Goal: Task Accomplishment & Management: Use online tool/utility

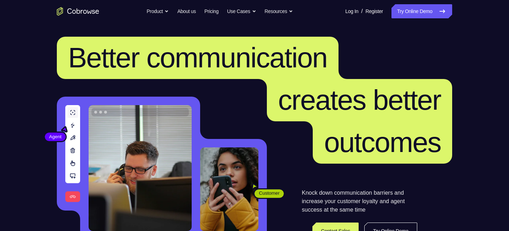
drag, startPoint x: 0, startPoint y: 0, endPoint x: 304, endPoint y: 28, distance: 305.6
click at [304, 28] on header "Better communication creates better outcomes Customer Agent Agent Knock down co…" at bounding box center [255, 141] width 452 height 237
click at [429, 8] on link "Try Online Demo" at bounding box center [421, 11] width 61 height 14
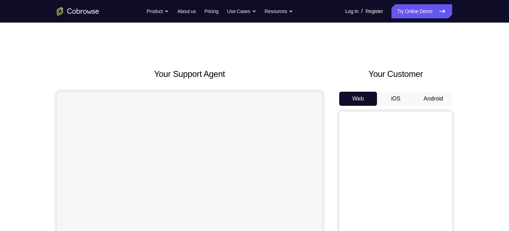
click at [425, 97] on button "Android" at bounding box center [433, 99] width 38 height 14
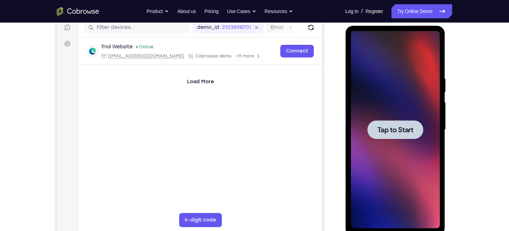
click at [385, 140] on div at bounding box center [395, 130] width 89 height 198
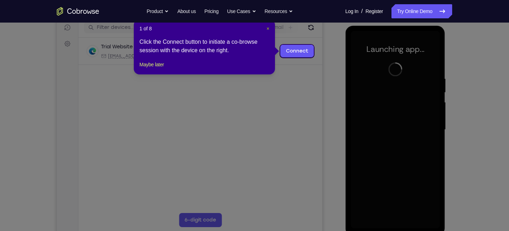
drag, startPoint x: 268, startPoint y: 28, endPoint x: 234, endPoint y: 54, distance: 42.0
click at [268, 28] on span "×" at bounding box center [268, 29] width 3 height 6
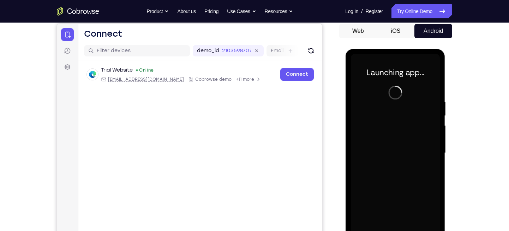
scroll to position [118, 0]
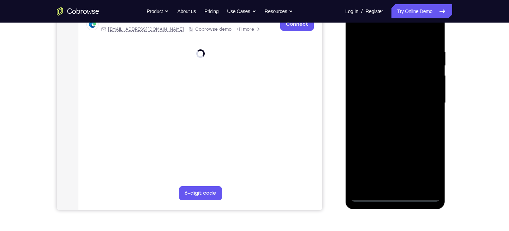
click at [394, 197] on div at bounding box center [395, 103] width 89 height 198
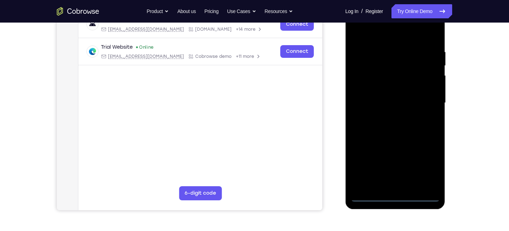
click at [427, 161] on div at bounding box center [395, 103] width 89 height 198
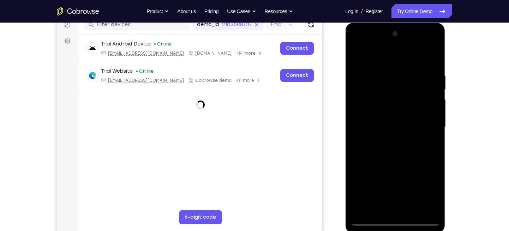
scroll to position [94, 0]
click at [380, 58] on div at bounding box center [395, 128] width 89 height 198
click at [423, 126] on div at bounding box center [395, 128] width 89 height 198
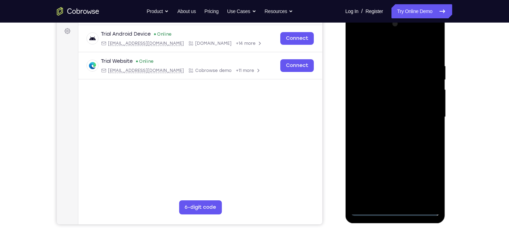
click at [387, 129] on div at bounding box center [395, 117] width 89 height 198
click at [381, 107] on div at bounding box center [395, 117] width 89 height 198
click at [381, 103] on div at bounding box center [395, 117] width 89 height 198
click at [377, 117] on div at bounding box center [395, 117] width 89 height 198
click at [391, 137] on div at bounding box center [395, 117] width 89 height 198
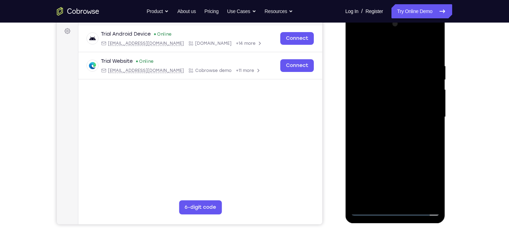
click at [387, 133] on div at bounding box center [395, 117] width 89 height 198
click at [387, 140] on div at bounding box center [395, 117] width 89 height 198
click at [390, 141] on div at bounding box center [395, 117] width 89 height 198
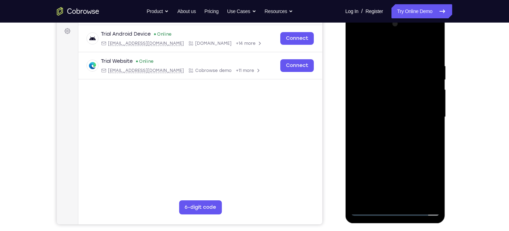
click at [394, 136] on div at bounding box center [395, 117] width 89 height 198
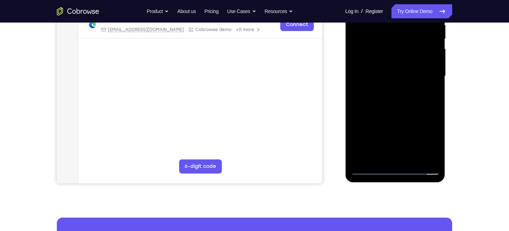
click at [405, 110] on div at bounding box center [395, 76] width 89 height 198
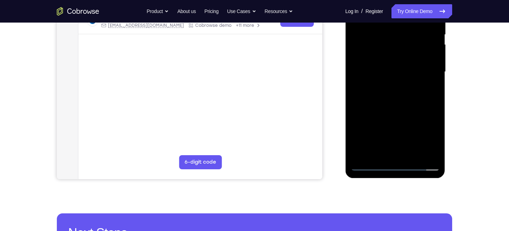
scroll to position [148, 0]
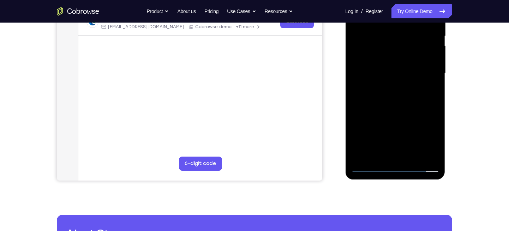
drag, startPoint x: 404, startPoint y: 115, endPoint x: 415, endPoint y: 46, distance: 69.8
click at [415, 46] on div at bounding box center [395, 74] width 89 height 198
drag, startPoint x: 400, startPoint y: 107, endPoint x: 407, endPoint y: 40, distance: 68.1
click at [405, 44] on div at bounding box center [395, 74] width 89 height 198
drag, startPoint x: 413, startPoint y: 88, endPoint x: 417, endPoint y: 53, distance: 35.2
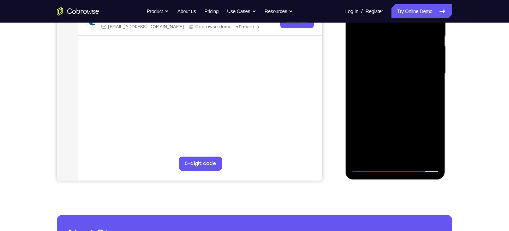
click at [417, 53] on div at bounding box center [395, 74] width 89 height 198
drag, startPoint x: 394, startPoint y: 102, endPoint x: 392, endPoint y: 51, distance: 51.2
click at [392, 51] on div at bounding box center [395, 74] width 89 height 198
drag, startPoint x: 383, startPoint y: 116, endPoint x: 392, endPoint y: 38, distance: 78.5
click at [392, 38] on div at bounding box center [395, 74] width 89 height 198
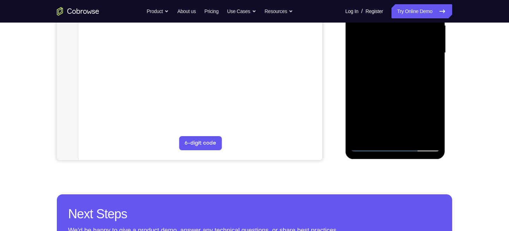
scroll to position [168, 0]
click at [377, 135] on div at bounding box center [395, 53] width 89 height 198
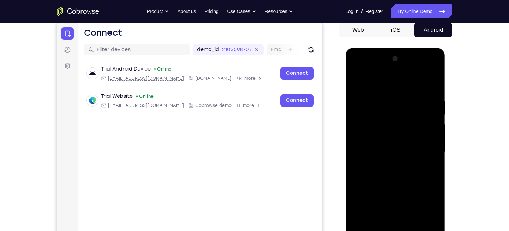
scroll to position [67, 0]
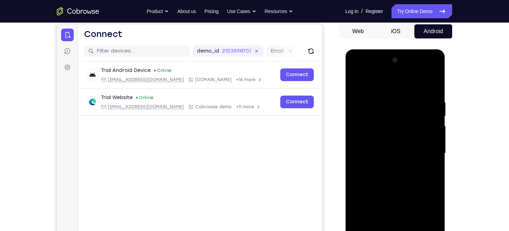
drag, startPoint x: 396, startPoint y: 99, endPoint x: 393, endPoint y: 160, distance: 60.4
click at [393, 160] on div at bounding box center [395, 154] width 89 height 198
click at [465, 70] on div "Your Support Agent Your Customer Web iOS Android Next Steps We’d be happy to gi…" at bounding box center [255, 188] width 452 height 466
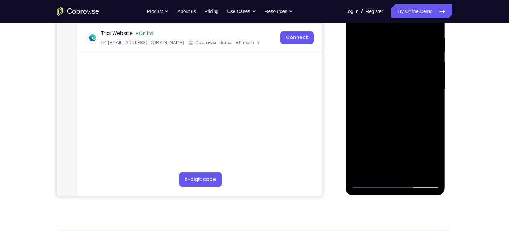
scroll to position [103, 0]
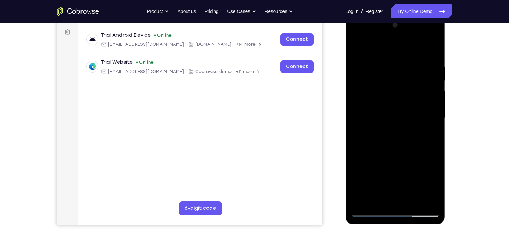
click at [393, 34] on div at bounding box center [395, 118] width 89 height 198
click at [364, 104] on div at bounding box center [395, 118] width 89 height 198
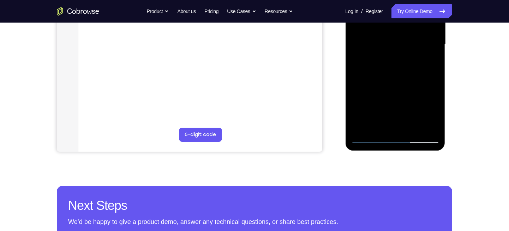
click at [383, 91] on div at bounding box center [395, 45] width 89 height 198
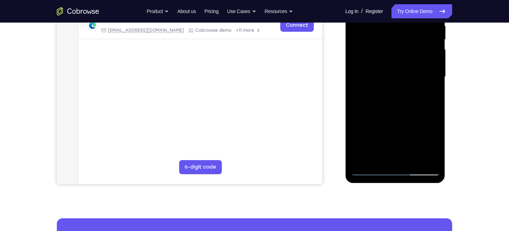
scroll to position [143, 0]
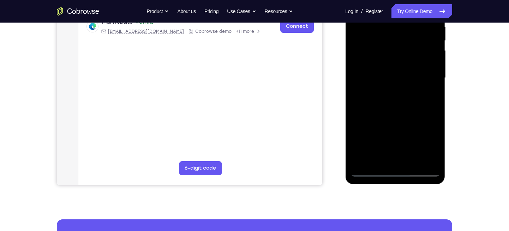
drag, startPoint x: 388, startPoint y: 110, endPoint x: 393, endPoint y: 71, distance: 39.5
click at [393, 71] on div at bounding box center [395, 78] width 89 height 198
click at [424, 156] on div at bounding box center [395, 78] width 89 height 198
drag, startPoint x: 392, startPoint y: 130, endPoint x: 400, endPoint y: 45, distance: 85.8
click at [400, 45] on div at bounding box center [395, 78] width 89 height 198
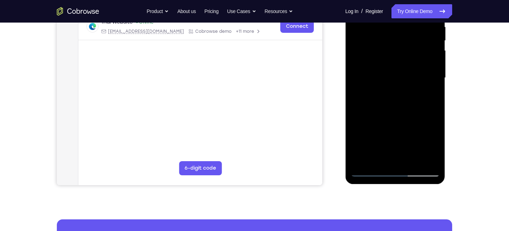
drag, startPoint x: 386, startPoint y: 130, endPoint x: 391, endPoint y: 65, distance: 65.2
click at [391, 65] on div at bounding box center [395, 78] width 89 height 198
click at [378, 104] on div at bounding box center [395, 78] width 89 height 198
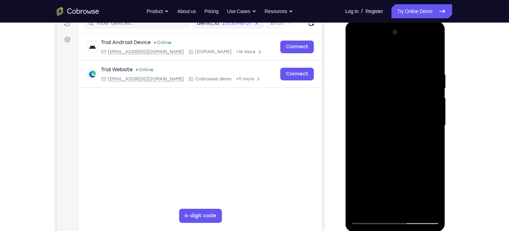
click at [394, 123] on div at bounding box center [395, 126] width 89 height 198
click at [426, 142] on div at bounding box center [395, 126] width 89 height 198
click at [405, 101] on div at bounding box center [395, 126] width 89 height 198
click at [420, 123] on div at bounding box center [395, 126] width 89 height 198
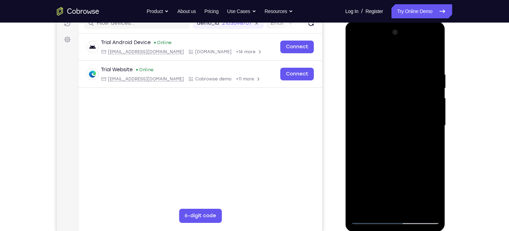
click at [420, 123] on div at bounding box center [395, 126] width 89 height 198
click at [368, 110] on div at bounding box center [395, 126] width 89 height 198
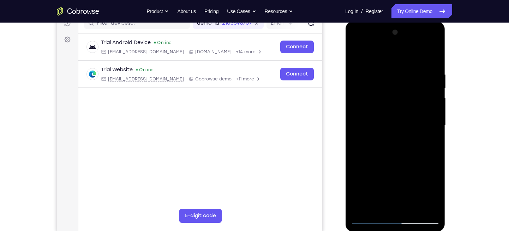
drag, startPoint x: 367, startPoint y: 144, endPoint x: 398, endPoint y: 141, distance: 31.2
click at [398, 141] on div at bounding box center [395, 126] width 89 height 198
click at [376, 107] on div at bounding box center [395, 126] width 89 height 198
click at [373, 133] on div at bounding box center [395, 126] width 89 height 198
drag, startPoint x: 367, startPoint y: 145, endPoint x: 389, endPoint y: 141, distance: 22.7
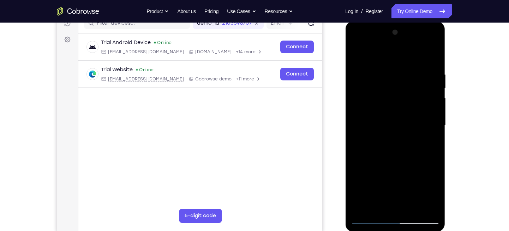
click at [389, 141] on div at bounding box center [395, 126] width 89 height 198
click at [389, 144] on div at bounding box center [395, 126] width 89 height 198
click at [433, 114] on div at bounding box center [395, 126] width 89 height 198
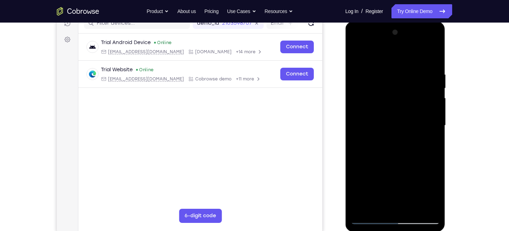
click at [433, 114] on div at bounding box center [395, 126] width 89 height 198
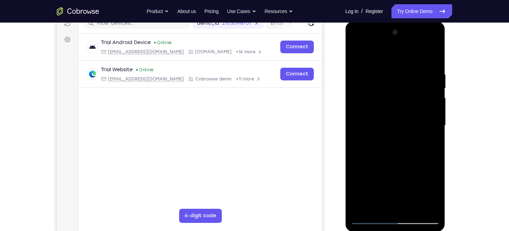
click at [433, 114] on div at bounding box center [395, 126] width 89 height 198
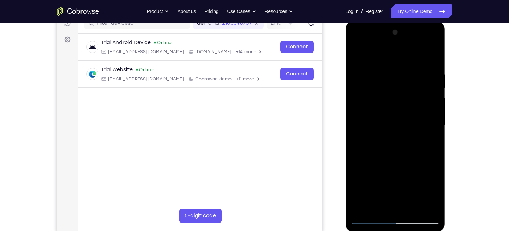
click at [430, 123] on div at bounding box center [395, 126] width 89 height 198
click at [356, 124] on div at bounding box center [395, 126] width 89 height 198
click at [419, 125] on div at bounding box center [395, 126] width 89 height 198
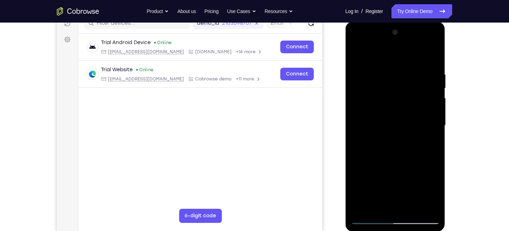
drag, startPoint x: 392, startPoint y: 144, endPoint x: 411, endPoint y: 143, distance: 18.7
click at [411, 143] on div at bounding box center [395, 126] width 89 height 198
click at [399, 145] on div at bounding box center [395, 126] width 89 height 198
click at [402, 145] on div at bounding box center [395, 126] width 89 height 198
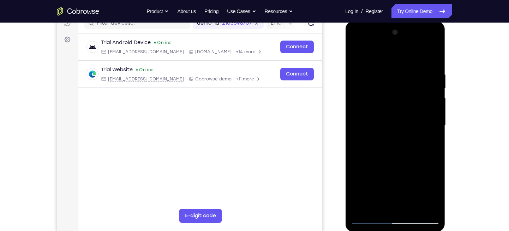
click at [404, 146] on div at bounding box center [395, 126] width 89 height 198
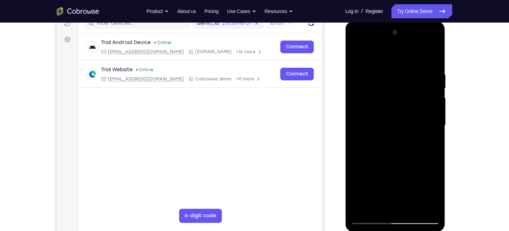
click at [425, 129] on div at bounding box center [395, 126] width 89 height 198
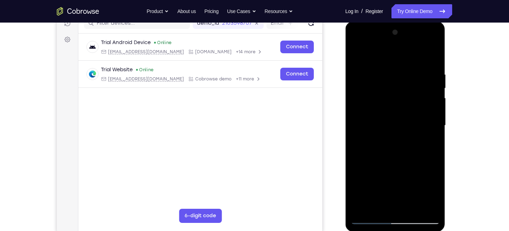
click at [425, 129] on div at bounding box center [395, 126] width 89 height 198
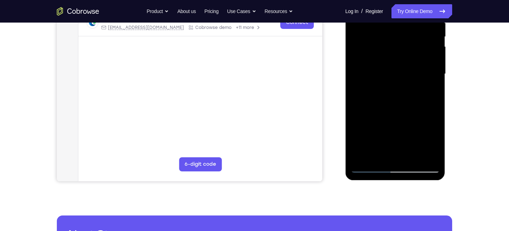
scroll to position [145, 0]
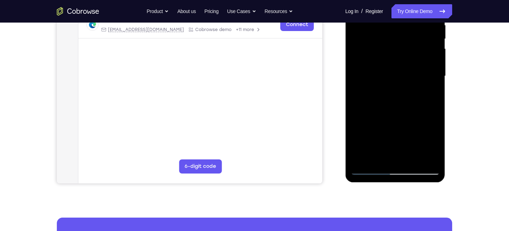
click at [424, 68] on div at bounding box center [395, 76] width 89 height 198
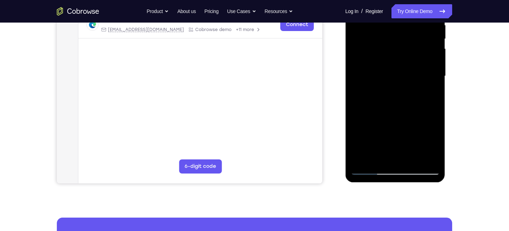
click at [360, 72] on div at bounding box center [395, 76] width 89 height 198
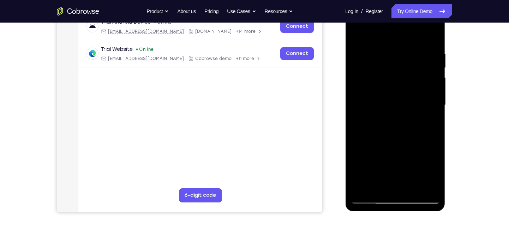
scroll to position [115, 0]
click at [421, 99] on div at bounding box center [395, 106] width 89 height 198
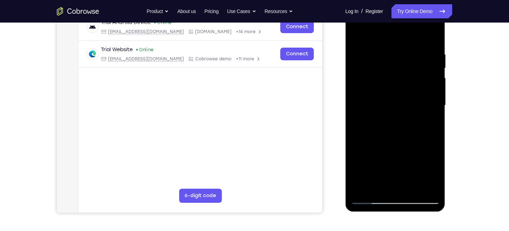
click at [421, 99] on div at bounding box center [395, 106] width 89 height 198
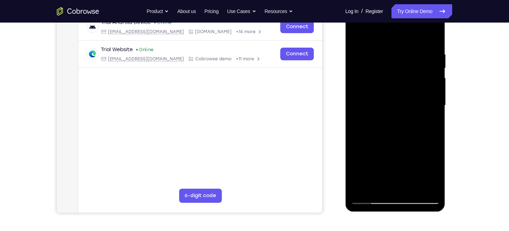
click at [421, 99] on div at bounding box center [395, 106] width 89 height 198
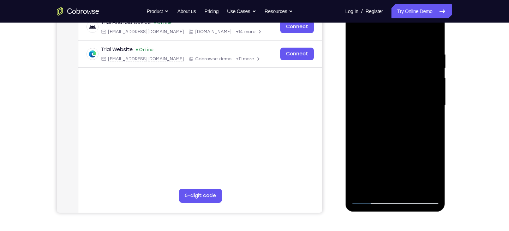
click at [421, 99] on div at bounding box center [395, 106] width 89 height 198
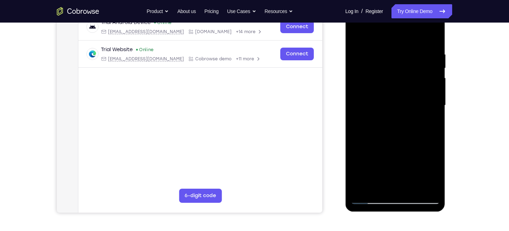
click at [421, 99] on div at bounding box center [395, 106] width 89 height 198
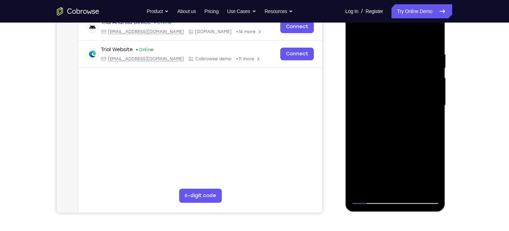
click at [421, 99] on div at bounding box center [395, 106] width 89 height 198
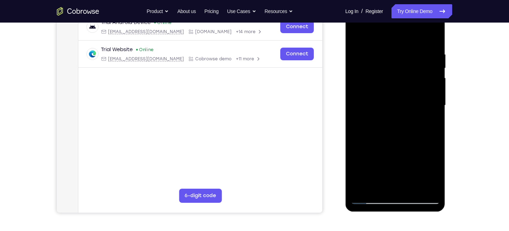
click at [421, 99] on div at bounding box center [395, 106] width 89 height 198
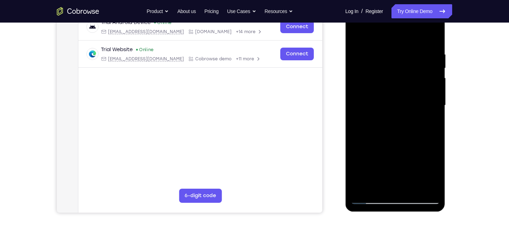
click at [421, 99] on div at bounding box center [395, 106] width 89 height 198
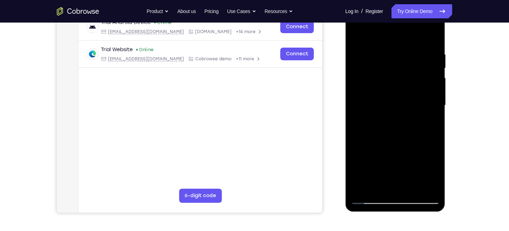
click at [421, 99] on div at bounding box center [395, 106] width 89 height 198
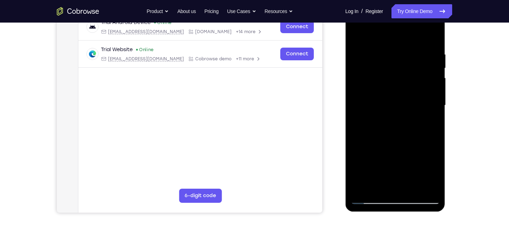
click at [421, 99] on div at bounding box center [395, 106] width 89 height 198
click at [366, 104] on div at bounding box center [395, 106] width 89 height 198
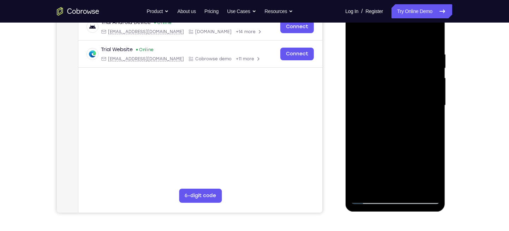
click at [366, 104] on div at bounding box center [395, 106] width 89 height 198
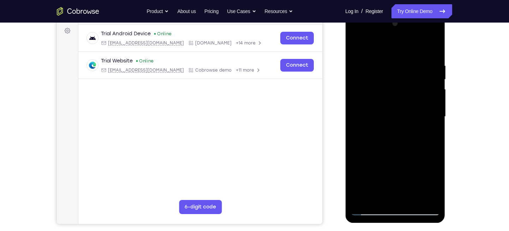
scroll to position [104, 0]
drag, startPoint x: 406, startPoint y: 179, endPoint x: 412, endPoint y: 109, distance: 70.5
click at [412, 109] on div at bounding box center [395, 117] width 89 height 198
drag, startPoint x: 399, startPoint y: 140, endPoint x: 406, endPoint y: 109, distance: 31.3
click at [406, 109] on div at bounding box center [395, 117] width 89 height 198
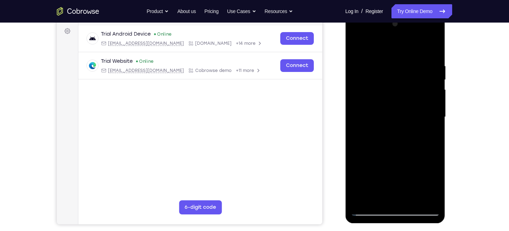
drag, startPoint x: 395, startPoint y: 149, endPoint x: 404, endPoint y: 96, distance: 53.7
click at [404, 96] on div at bounding box center [395, 117] width 89 height 198
drag, startPoint x: 411, startPoint y: 140, endPoint x: 419, endPoint y: 77, distance: 63.7
click at [419, 77] on div at bounding box center [395, 117] width 89 height 198
click at [388, 171] on div at bounding box center [395, 117] width 89 height 198
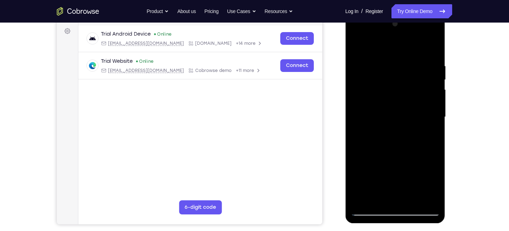
click at [390, 112] on div at bounding box center [395, 117] width 89 height 198
click at [376, 124] on div at bounding box center [395, 117] width 89 height 198
click at [378, 136] on div at bounding box center [395, 117] width 89 height 198
click at [378, 137] on div at bounding box center [395, 117] width 89 height 198
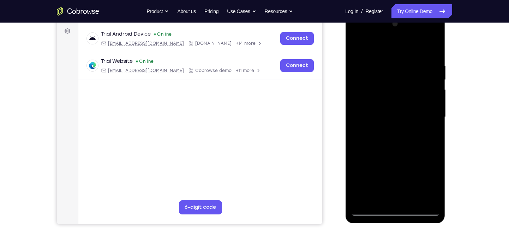
click at [378, 137] on div at bounding box center [395, 117] width 89 height 198
click at [396, 133] on div at bounding box center [395, 117] width 89 height 198
click at [398, 135] on div at bounding box center [395, 117] width 89 height 198
click at [402, 136] on div at bounding box center [395, 117] width 89 height 198
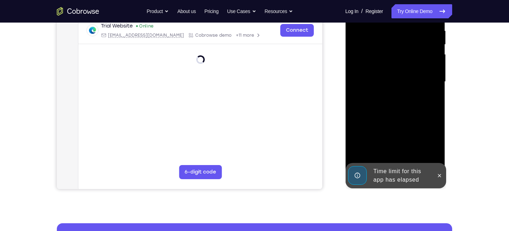
scroll to position [140, 0]
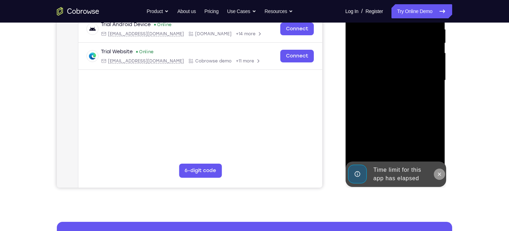
click at [442, 174] on icon at bounding box center [439, 175] width 6 height 6
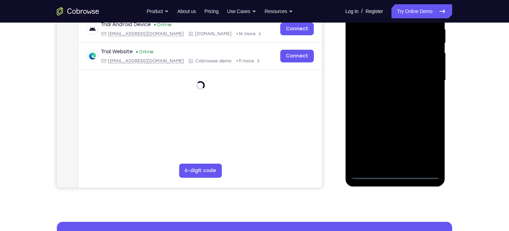
click at [395, 174] on div at bounding box center [395, 81] width 89 height 198
click at [426, 141] on div at bounding box center [395, 81] width 89 height 198
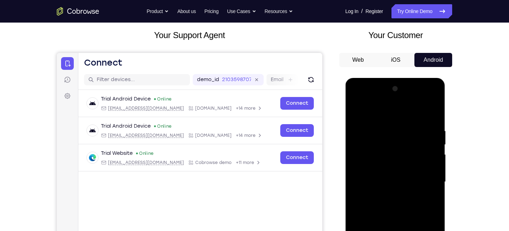
scroll to position [38, 0]
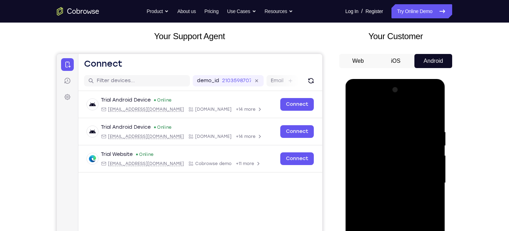
click at [387, 111] on div at bounding box center [395, 183] width 89 height 198
click at [364, 162] on div at bounding box center [395, 183] width 89 height 198
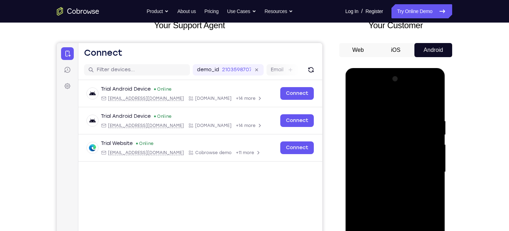
scroll to position [50, 0]
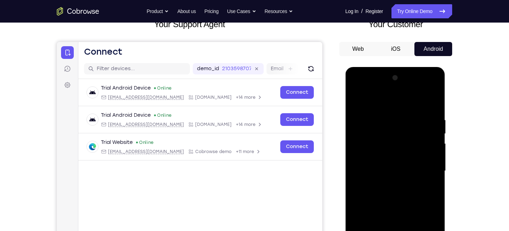
click at [384, 164] on div at bounding box center [395, 171] width 89 height 198
click at [393, 160] on div at bounding box center [395, 171] width 89 height 198
click at [389, 176] on div at bounding box center [395, 171] width 89 height 198
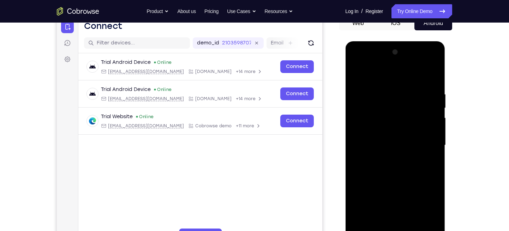
scroll to position [78, 0]
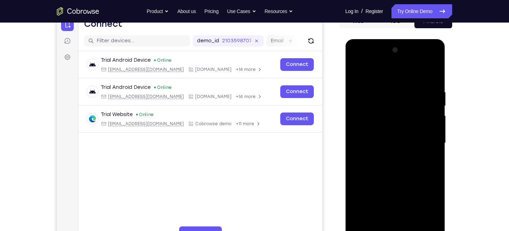
click at [395, 172] on div at bounding box center [395, 143] width 89 height 198
drag, startPoint x: 389, startPoint y: 210, endPoint x: 389, endPoint y: 192, distance: 18.7
click at [389, 192] on div at bounding box center [395, 143] width 89 height 198
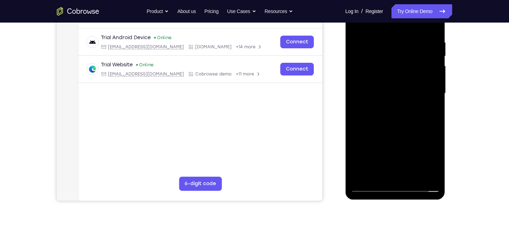
scroll to position [128, 0]
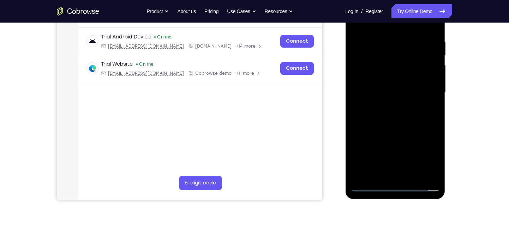
click at [403, 171] on div at bounding box center [395, 93] width 89 height 198
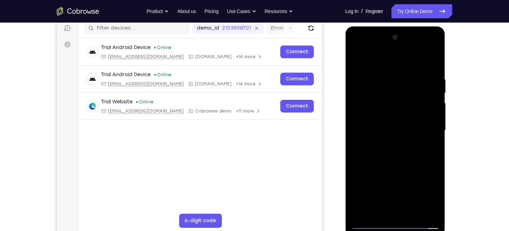
scroll to position [90, 0]
drag, startPoint x: 373, startPoint y: 59, endPoint x: 460, endPoint y: 77, distance: 88.6
click at [446, 77] on html "Online web based iOS Simulators and Android Emulators. Run iPhone, iPad, Mobile…" at bounding box center [395, 133] width 101 height 212
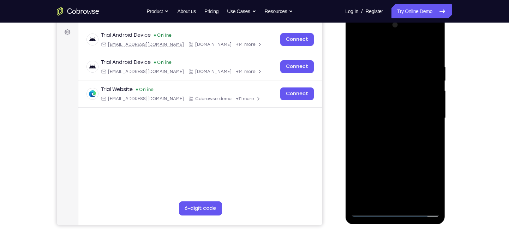
scroll to position [103, 0]
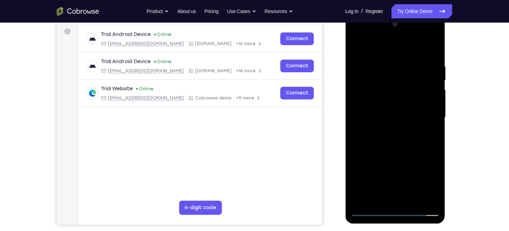
click at [370, 54] on div at bounding box center [395, 118] width 89 height 198
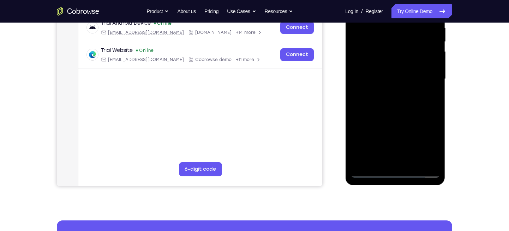
click at [366, 174] on div at bounding box center [395, 79] width 89 height 198
drag, startPoint x: 375, startPoint y: 127, endPoint x: 386, endPoint y: 76, distance: 51.9
click at [386, 76] on div at bounding box center [395, 79] width 89 height 198
drag, startPoint x: 405, startPoint y: 116, endPoint x: 397, endPoint y: 52, distance: 65.1
click at [397, 52] on div at bounding box center [395, 79] width 89 height 198
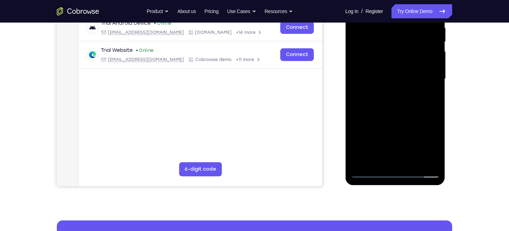
drag, startPoint x: 390, startPoint y: 125, endPoint x: 395, endPoint y: 45, distance: 79.9
click at [395, 45] on div at bounding box center [395, 79] width 89 height 198
drag, startPoint x: 394, startPoint y: 80, endPoint x: 390, endPoint y: 133, distance: 52.4
click at [390, 133] on div at bounding box center [395, 79] width 89 height 198
drag, startPoint x: 390, startPoint y: 133, endPoint x: 397, endPoint y: 55, distance: 77.6
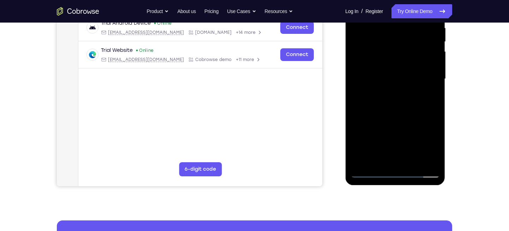
click at [397, 55] on div at bounding box center [395, 79] width 89 height 198
drag, startPoint x: 405, startPoint y: 119, endPoint x: 404, endPoint y: 77, distance: 42.4
click at [404, 77] on div at bounding box center [395, 79] width 89 height 198
drag, startPoint x: 408, startPoint y: 131, endPoint x: 406, endPoint y: 97, distance: 34.0
click at [406, 97] on div at bounding box center [395, 79] width 89 height 198
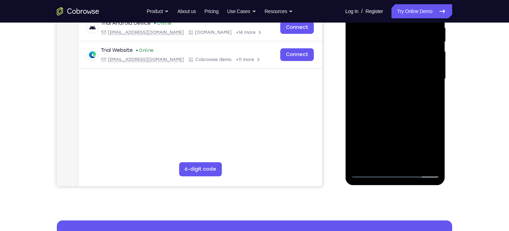
drag, startPoint x: 410, startPoint y: 145, endPoint x: 406, endPoint y: 112, distance: 33.4
click at [406, 112] on div at bounding box center [395, 79] width 89 height 198
drag, startPoint x: 403, startPoint y: 103, endPoint x: 406, endPoint y: 82, distance: 21.7
click at [406, 82] on div at bounding box center [395, 79] width 89 height 198
drag, startPoint x: 394, startPoint y: 102, endPoint x: 395, endPoint y: 80, distance: 22.3
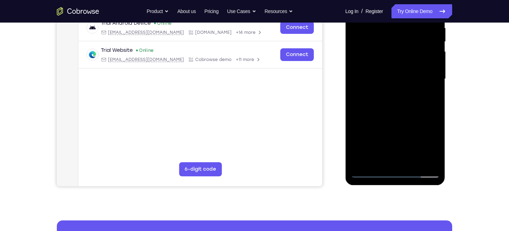
click at [395, 80] on div at bounding box center [395, 79] width 89 height 198
drag, startPoint x: 389, startPoint y: 139, endPoint x: 394, endPoint y: 57, distance: 82.1
click at [394, 57] on div at bounding box center [395, 79] width 89 height 198
drag, startPoint x: 392, startPoint y: 88, endPoint x: 394, endPoint y: 59, distance: 29.1
click at [394, 59] on div at bounding box center [395, 79] width 89 height 198
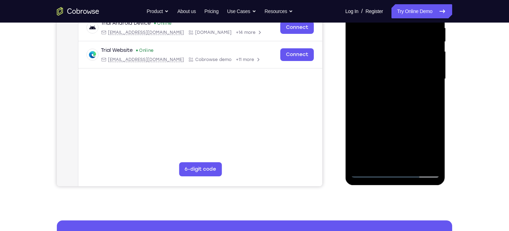
click at [407, 67] on div at bounding box center [395, 79] width 89 height 198
drag, startPoint x: 405, startPoint y: 143, endPoint x: 406, endPoint y: 127, distance: 15.5
click at [406, 127] on div at bounding box center [395, 79] width 89 height 198
drag, startPoint x: 407, startPoint y: 126, endPoint x: 411, endPoint y: 56, distance: 70.0
click at [411, 56] on div at bounding box center [395, 79] width 89 height 198
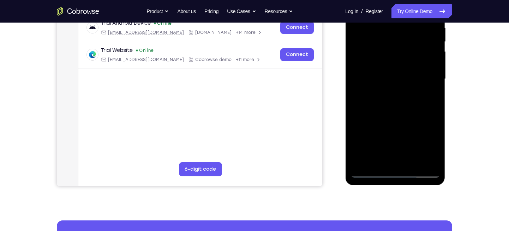
drag, startPoint x: 405, startPoint y: 133, endPoint x: 413, endPoint y: 69, distance: 65.1
click at [413, 69] on div at bounding box center [395, 79] width 89 height 198
drag, startPoint x: 399, startPoint y: 143, endPoint x: 396, endPoint y: 83, distance: 59.4
click at [396, 83] on div at bounding box center [395, 79] width 89 height 198
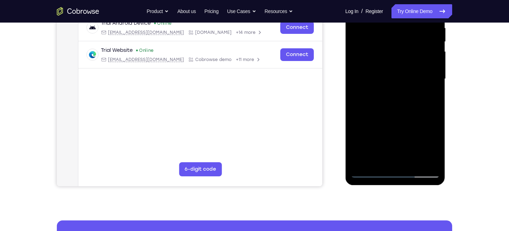
drag, startPoint x: 387, startPoint y: 124, endPoint x: 388, endPoint y: 86, distance: 38.5
click at [388, 86] on div at bounding box center [395, 79] width 89 height 198
drag, startPoint x: 397, startPoint y: 126, endPoint x: 405, endPoint y: 69, distance: 57.7
click at [405, 69] on div at bounding box center [395, 79] width 89 height 198
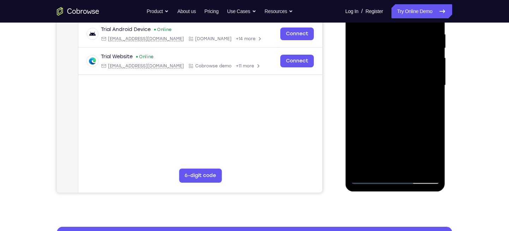
scroll to position [136, 0]
click at [362, 73] on div at bounding box center [395, 85] width 89 height 198
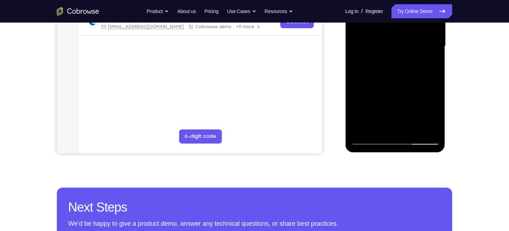
scroll to position [175, 0]
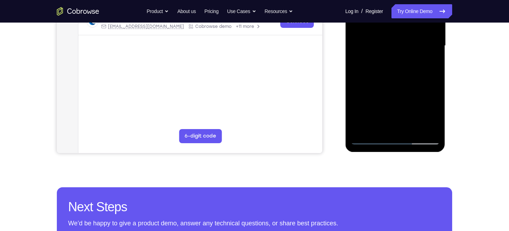
drag, startPoint x: 408, startPoint y: 89, endPoint x: 409, endPoint y: 47, distance: 41.3
drag, startPoint x: 64, startPoint y: 106, endPoint x: 334, endPoint y: 96, distance: 269.5
click at [334, 96] on div "Your Support Agent Your Customer Web iOS Android" at bounding box center [254, 23] width 395 height 261
drag, startPoint x: 385, startPoint y: 100, endPoint x: 393, endPoint y: 49, distance: 51.5
click at [393, 49] on div at bounding box center [395, 46] width 89 height 198
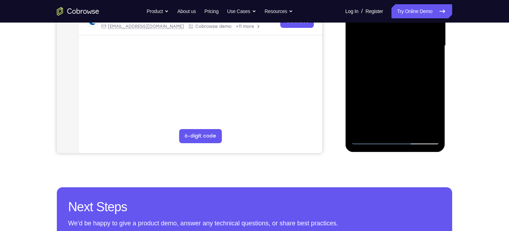
click at [403, 54] on div at bounding box center [395, 46] width 89 height 198
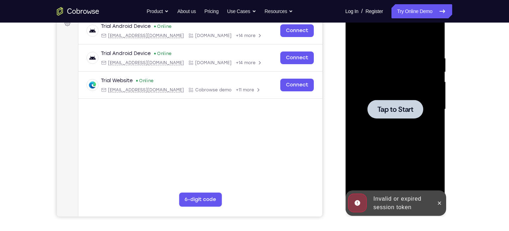
scroll to position [113, 0]
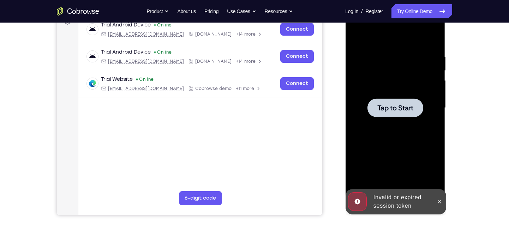
click at [418, 120] on div at bounding box center [395, 108] width 89 height 198
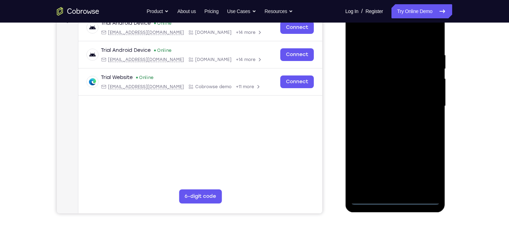
scroll to position [114, 0]
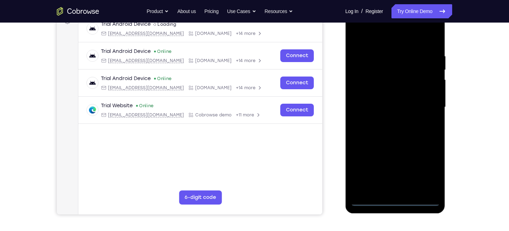
click at [397, 202] on div at bounding box center [395, 107] width 89 height 198
click at [424, 168] on div at bounding box center [395, 107] width 89 height 198
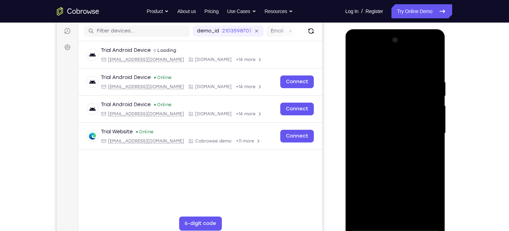
scroll to position [88, 0]
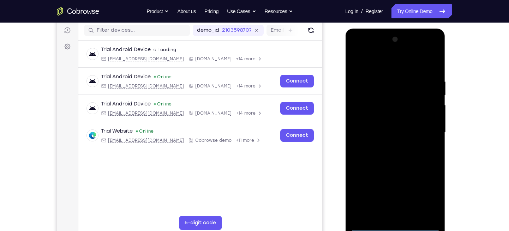
click at [369, 65] on div at bounding box center [395, 133] width 89 height 198
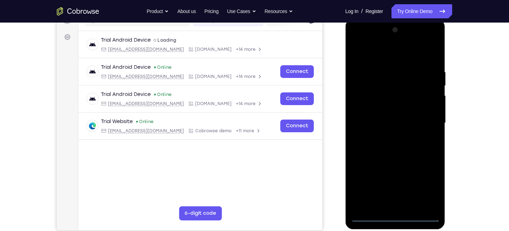
click at [423, 118] on div at bounding box center [395, 123] width 89 height 198
click at [388, 136] on div at bounding box center [395, 123] width 89 height 198
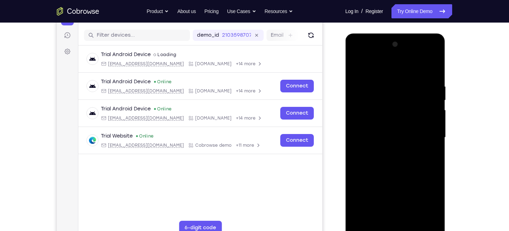
scroll to position [80, 0]
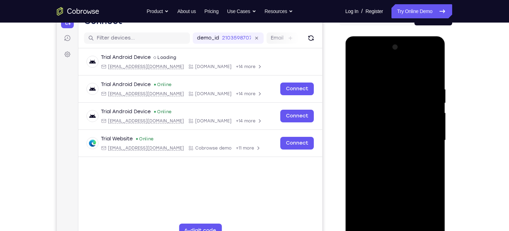
click at [389, 135] on div at bounding box center [395, 141] width 89 height 198
click at [389, 128] on div at bounding box center [395, 141] width 89 height 198
drag, startPoint x: 398, startPoint y: 139, endPoint x: 424, endPoint y: 163, distance: 35.5
click at [424, 163] on div at bounding box center [395, 141] width 89 height 198
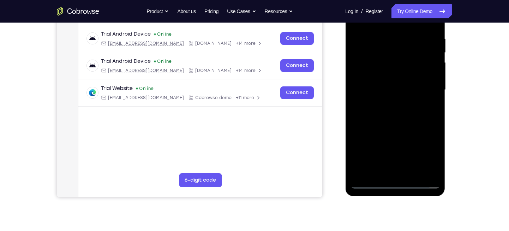
scroll to position [131, 0]
click at [392, 124] on div at bounding box center [395, 90] width 89 height 198
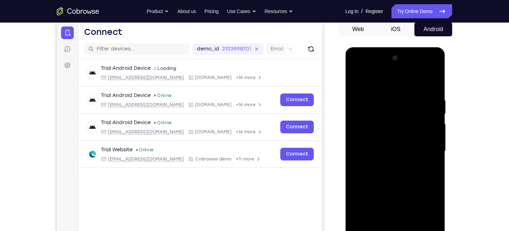
scroll to position [62, 0]
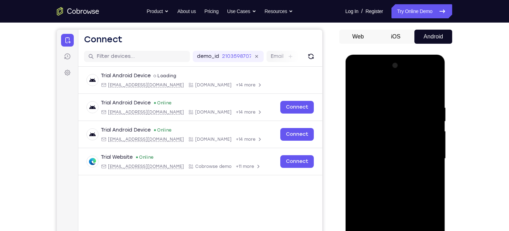
click at [385, 106] on div at bounding box center [395, 159] width 89 height 198
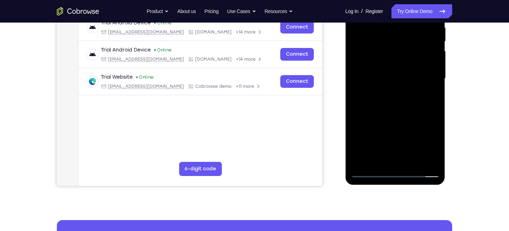
scroll to position [143, 0]
click at [421, 160] on div at bounding box center [395, 79] width 89 height 198
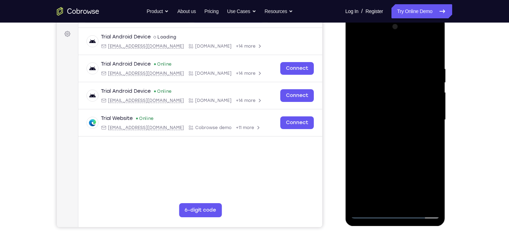
scroll to position [99, 0]
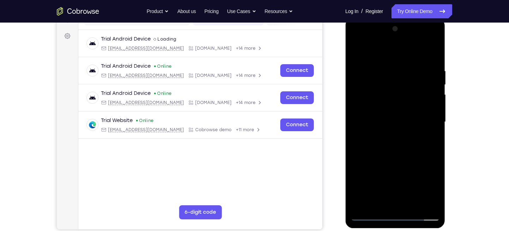
click at [433, 53] on div at bounding box center [395, 122] width 89 height 198
drag, startPoint x: 404, startPoint y: 140, endPoint x: 415, endPoint y: 50, distance: 90.7
click at [415, 50] on div at bounding box center [395, 122] width 89 height 198
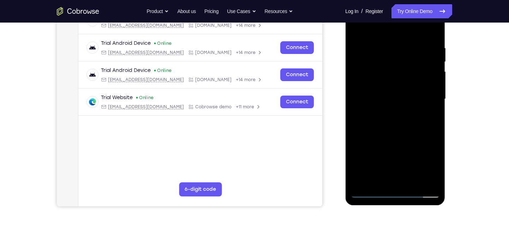
scroll to position [122, 0]
drag, startPoint x: 407, startPoint y: 124, endPoint x: 419, endPoint y: 66, distance: 58.8
click at [419, 66] on div at bounding box center [395, 99] width 89 height 198
click at [434, 91] on div at bounding box center [395, 99] width 89 height 198
drag, startPoint x: 421, startPoint y: 149, endPoint x: 431, endPoint y: 81, distance: 68.4
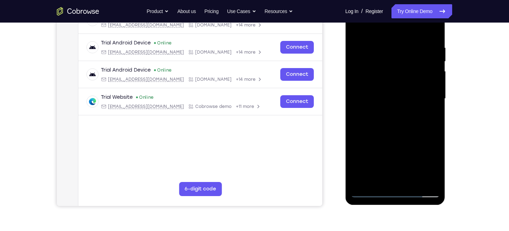
click at [431, 81] on div at bounding box center [395, 99] width 89 height 198
drag, startPoint x: 401, startPoint y: 148, endPoint x: 416, endPoint y: 68, distance: 80.8
click at [416, 69] on div at bounding box center [395, 99] width 89 height 198
drag, startPoint x: 415, startPoint y: 100, endPoint x: 405, endPoint y: 189, distance: 89.9
click at [405, 189] on div at bounding box center [395, 99] width 89 height 198
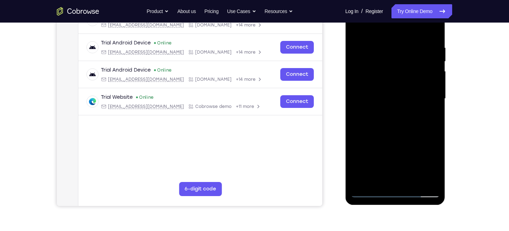
drag, startPoint x: 405, startPoint y: 108, endPoint x: 383, endPoint y: 174, distance: 69.9
click at [383, 174] on div at bounding box center [395, 99] width 89 height 198
drag, startPoint x: 395, startPoint y: 81, endPoint x: 375, endPoint y: 152, distance: 73.9
click at [375, 152] on div at bounding box center [395, 99] width 89 height 198
drag, startPoint x: 392, startPoint y: 93, endPoint x: 375, endPoint y: 176, distance: 85.2
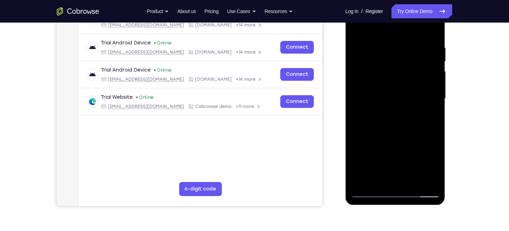
click at [375, 176] on div at bounding box center [395, 99] width 89 height 198
drag, startPoint x: 402, startPoint y: 88, endPoint x: 390, endPoint y: 166, distance: 79.6
click at [390, 166] on div at bounding box center [395, 99] width 89 height 198
drag, startPoint x: 396, startPoint y: 82, endPoint x: 384, endPoint y: 167, distance: 85.9
click at [384, 167] on div at bounding box center [395, 99] width 89 height 198
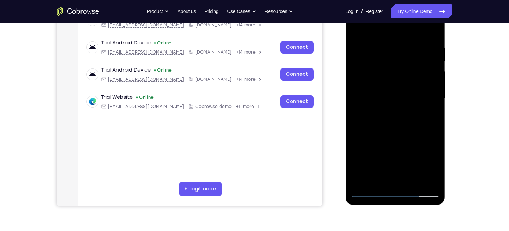
drag, startPoint x: 400, startPoint y: 79, endPoint x: 395, endPoint y: 152, distance: 73.2
click at [395, 152] on div at bounding box center [395, 99] width 89 height 198
drag, startPoint x: 429, startPoint y: 114, endPoint x: 426, endPoint y: 85, distance: 28.7
click at [426, 85] on div at bounding box center [395, 99] width 89 height 198
click at [436, 101] on div at bounding box center [395, 99] width 89 height 198
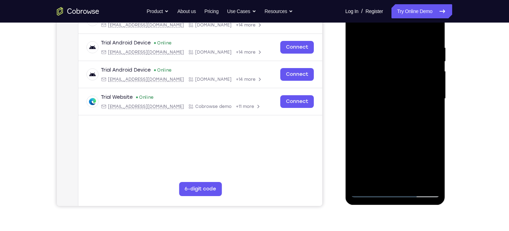
click at [436, 101] on div at bounding box center [395, 99] width 89 height 198
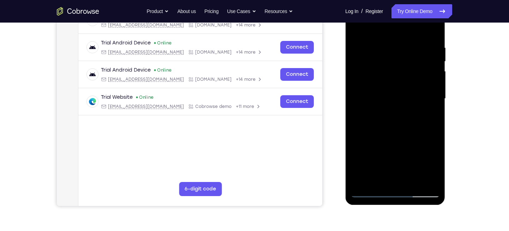
click at [436, 101] on div at bounding box center [395, 99] width 89 height 198
drag, startPoint x: 420, startPoint y: 135, endPoint x: 421, endPoint y: 84, distance: 51.2
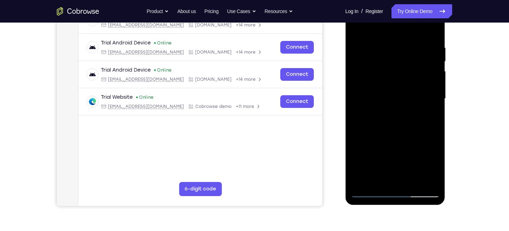
click at [421, 84] on div at bounding box center [395, 99] width 89 height 198
drag, startPoint x: 396, startPoint y: 149, endPoint x: 400, endPoint y: 68, distance: 80.2
click at [400, 68] on div at bounding box center [395, 99] width 89 height 198
drag, startPoint x: 393, startPoint y: 140, endPoint x: 399, endPoint y: 65, distance: 76.1
click at [399, 65] on div at bounding box center [395, 99] width 89 height 198
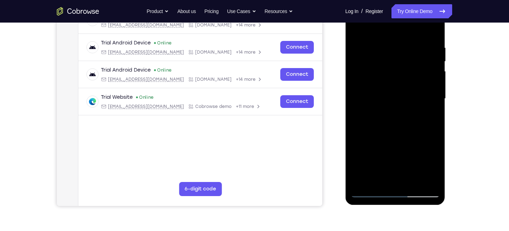
drag, startPoint x: 397, startPoint y: 120, endPoint x: 413, endPoint y: 72, distance: 50.7
click at [413, 72] on div at bounding box center [395, 99] width 89 height 198
drag, startPoint x: 399, startPoint y: 90, endPoint x: 405, endPoint y: 63, distance: 27.3
click at [405, 63] on div at bounding box center [395, 99] width 89 height 198
drag, startPoint x: 394, startPoint y: 146, endPoint x: 415, endPoint y: 94, distance: 56.5
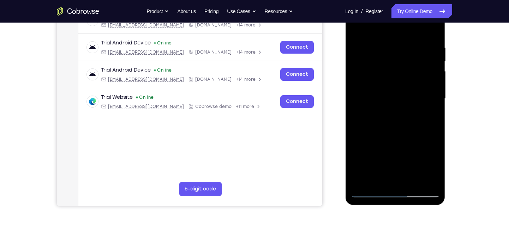
click at [415, 94] on div at bounding box center [395, 99] width 89 height 198
drag, startPoint x: 418, startPoint y: 118, endPoint x: 402, endPoint y: 178, distance: 61.3
click at [402, 178] on div at bounding box center [395, 99] width 89 height 198
drag, startPoint x: 403, startPoint y: 148, endPoint x: 383, endPoint y: 77, distance: 74.0
click at [383, 77] on div at bounding box center [395, 99] width 89 height 198
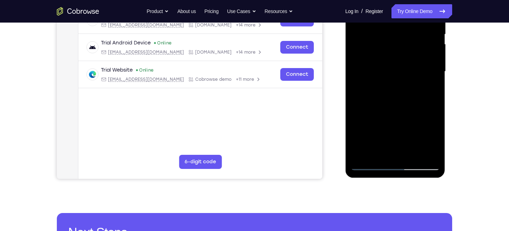
scroll to position [150, 0]
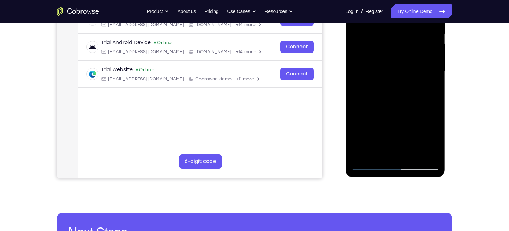
drag, startPoint x: 418, startPoint y: 126, endPoint x: 422, endPoint y: 58, distance: 68.2
click at [422, 58] on div at bounding box center [395, 71] width 89 height 198
drag, startPoint x: 402, startPoint y: 114, endPoint x: 409, endPoint y: 42, distance: 72.3
click at [408, 46] on div at bounding box center [395, 71] width 89 height 198
click at [435, 60] on div at bounding box center [395, 71] width 89 height 198
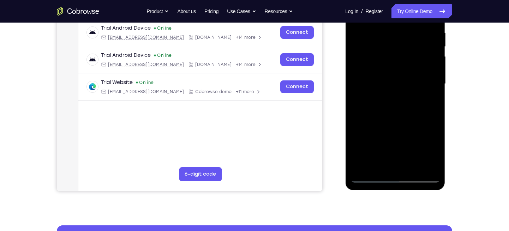
scroll to position [135, 0]
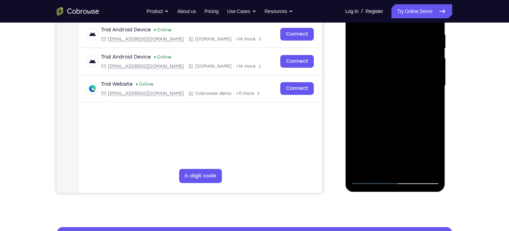
click at [435, 60] on div at bounding box center [395, 86] width 89 height 198
click at [435, 74] on div at bounding box center [395, 86] width 89 height 198
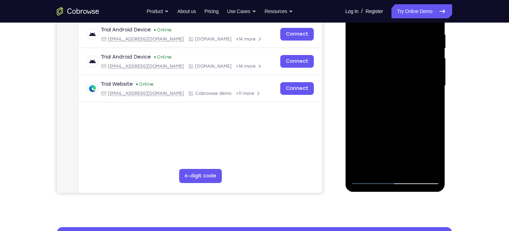
drag, startPoint x: 410, startPoint y: 119, endPoint x: 408, endPoint y: 76, distance: 43.1
click at [408, 76] on div at bounding box center [395, 86] width 89 height 198
drag, startPoint x: 396, startPoint y: 128, endPoint x: 400, endPoint y: 88, distance: 39.7
click at [399, 93] on div at bounding box center [395, 86] width 89 height 198
drag, startPoint x: 399, startPoint y: 115, endPoint x: 401, endPoint y: 38, distance: 77.7
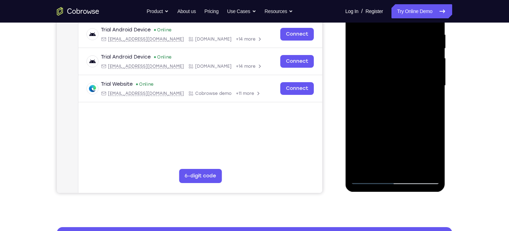
click at [401, 38] on div at bounding box center [395, 86] width 89 height 198
drag, startPoint x: 396, startPoint y: 79, endPoint x: 399, endPoint y: 64, distance: 15.8
click at [399, 64] on div at bounding box center [395, 86] width 89 height 198
drag, startPoint x: 409, startPoint y: 114, endPoint x: 412, endPoint y: 92, distance: 22.5
click at [412, 92] on div at bounding box center [395, 86] width 89 height 198
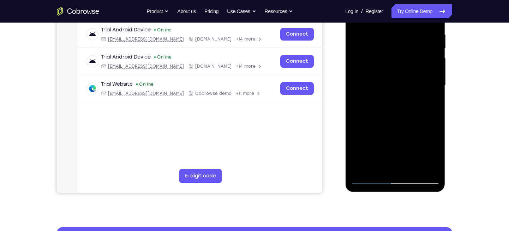
drag, startPoint x: 398, startPoint y: 130, endPoint x: 399, endPoint y: 84, distance: 45.9
click at [399, 85] on div at bounding box center [395, 86] width 89 height 198
drag, startPoint x: 405, startPoint y: 111, endPoint x: 408, endPoint y: 54, distance: 57.2
click at [408, 54] on div at bounding box center [395, 86] width 89 height 198
click at [434, 88] on div at bounding box center [395, 86] width 89 height 198
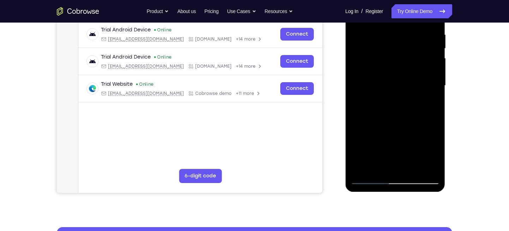
click at [434, 88] on div at bounding box center [395, 86] width 89 height 198
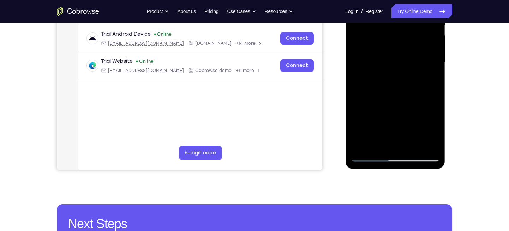
scroll to position [159, 0]
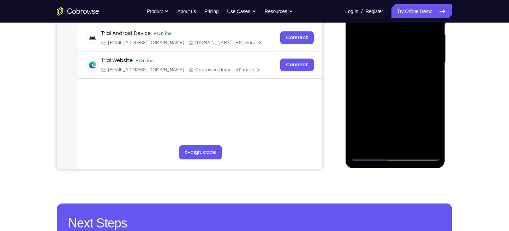
click at [433, 64] on div at bounding box center [395, 62] width 89 height 198
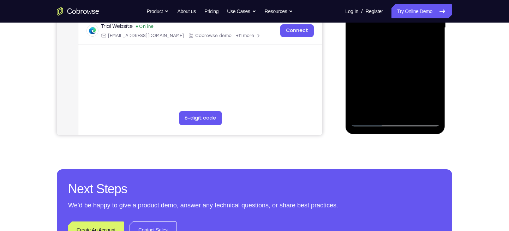
scroll to position [193, 0]
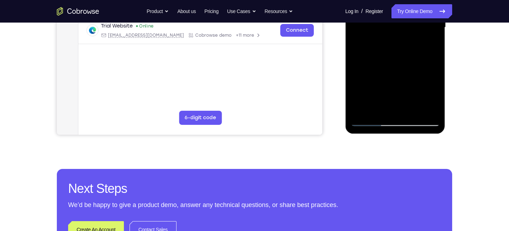
click at [373, 121] on div at bounding box center [395, 28] width 89 height 198
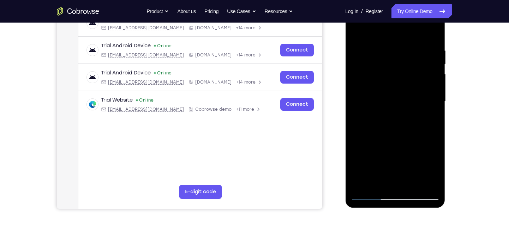
scroll to position [119, 0]
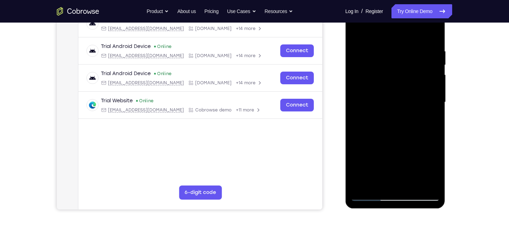
click at [373, 121] on div at bounding box center [395, 103] width 89 height 198
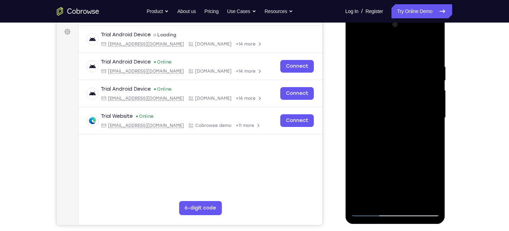
scroll to position [102, 0]
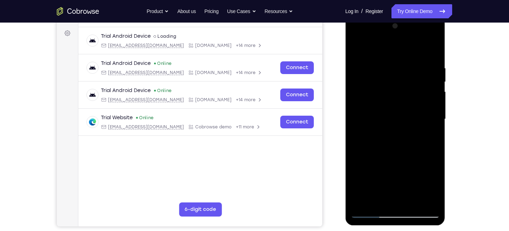
click at [424, 65] on div at bounding box center [395, 119] width 89 height 198
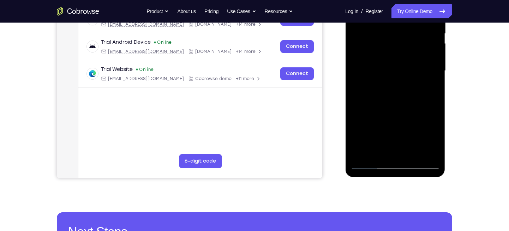
scroll to position [195, 0]
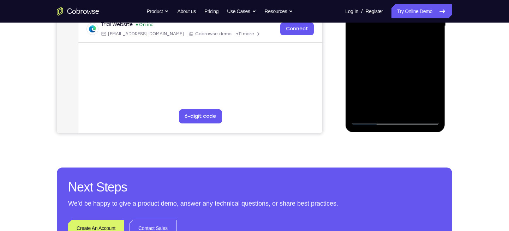
click at [366, 122] on div at bounding box center [395, 26] width 89 height 198
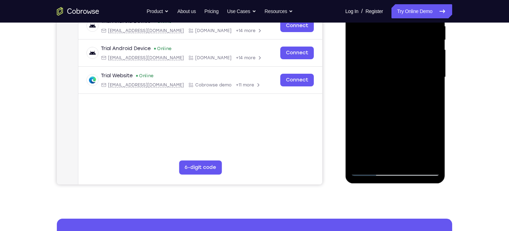
scroll to position [84, 0]
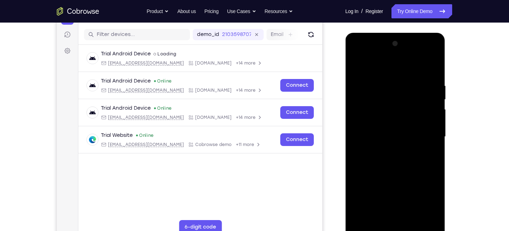
click at [386, 78] on div at bounding box center [395, 137] width 89 height 198
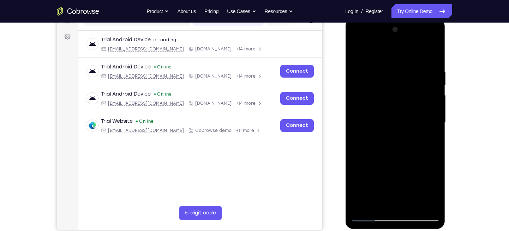
scroll to position [129, 0]
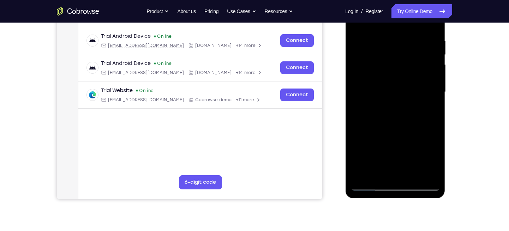
click at [428, 104] on div at bounding box center [395, 92] width 89 height 198
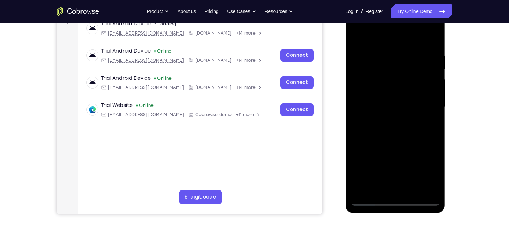
click at [429, 107] on div at bounding box center [395, 107] width 89 height 198
click at [360, 91] on div at bounding box center [395, 107] width 89 height 198
click at [376, 35] on div at bounding box center [395, 107] width 89 height 198
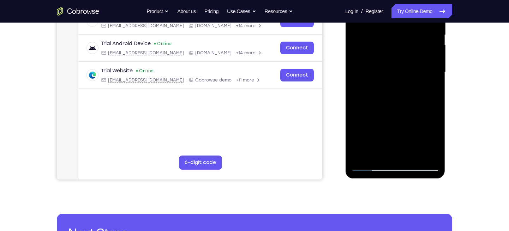
drag, startPoint x: 393, startPoint y: 119, endPoint x: 393, endPoint y: 92, distance: 26.5
click at [393, 95] on div at bounding box center [395, 73] width 89 height 198
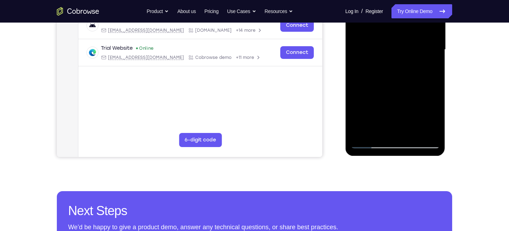
scroll to position [172, 0]
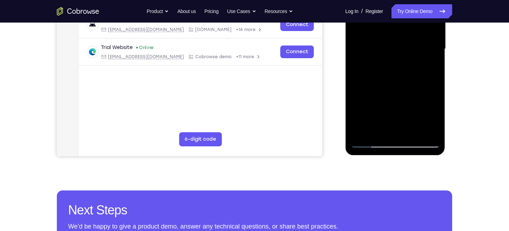
drag, startPoint x: 388, startPoint y: 84, endPoint x: 392, endPoint y: 71, distance: 13.5
drag, startPoint x: 47, startPoint y: 126, endPoint x: 341, endPoint y: 77, distance: 298.1
click at [127, 80] on div at bounding box center [85, 83] width 83 height 6
drag, startPoint x: 392, startPoint y: 77, endPoint x: 386, endPoint y: 115, distance: 38.0
click at [386, 115] on div at bounding box center [395, 49] width 89 height 198
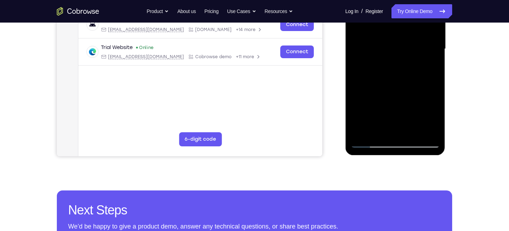
drag, startPoint x: 390, startPoint y: 85, endPoint x: 384, endPoint y: 112, distance: 26.9
click at [384, 112] on div at bounding box center [395, 49] width 89 height 198
drag, startPoint x: 372, startPoint y: 79, endPoint x: 371, endPoint y: 100, distance: 20.9
click at [371, 100] on div at bounding box center [395, 49] width 89 height 198
click at [397, 83] on div at bounding box center [395, 49] width 89 height 198
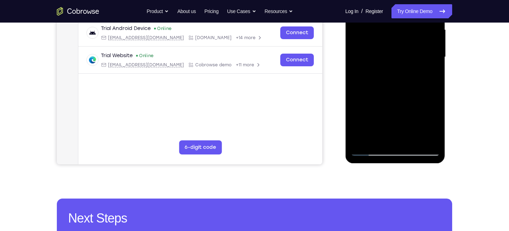
scroll to position [163, 0]
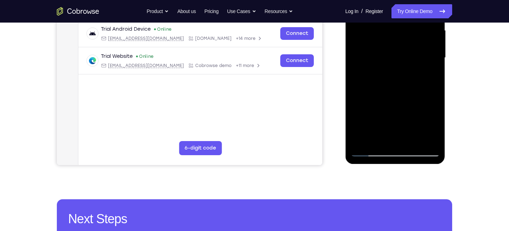
drag, startPoint x: 400, startPoint y: 82, endPoint x: 396, endPoint y: 125, distance: 43.9
click at [396, 125] on div at bounding box center [395, 58] width 89 height 198
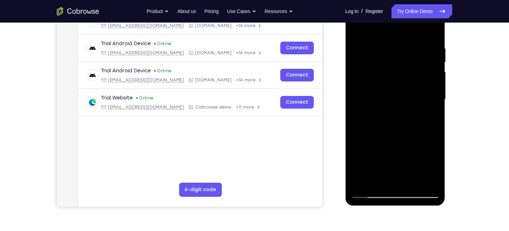
scroll to position [119, 0]
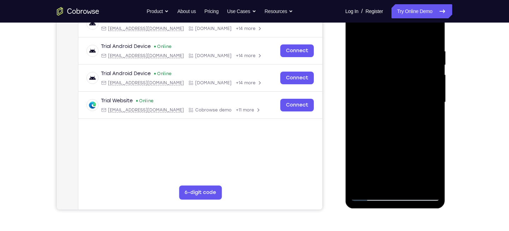
click at [435, 104] on div at bounding box center [395, 103] width 89 height 198
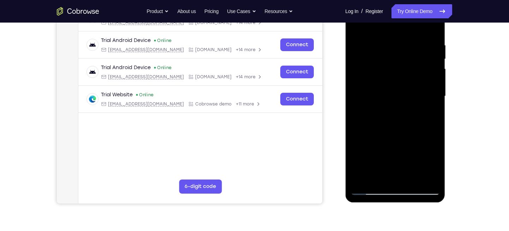
click at [434, 98] on div at bounding box center [395, 97] width 89 height 198
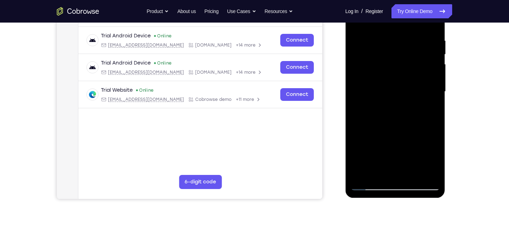
scroll to position [130, 0]
click at [436, 91] on div at bounding box center [395, 92] width 89 height 198
click at [436, 90] on div at bounding box center [395, 92] width 89 height 198
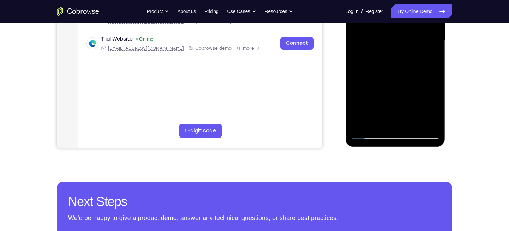
scroll to position [181, 0]
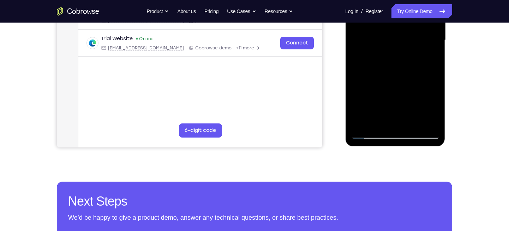
click at [361, 124] on div at bounding box center [395, 40] width 89 height 198
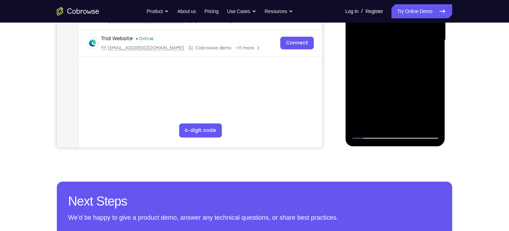
click at [361, 124] on div at bounding box center [395, 40] width 89 height 198
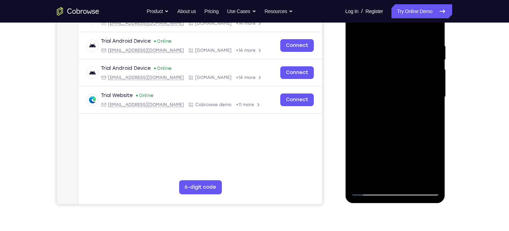
scroll to position [92, 0]
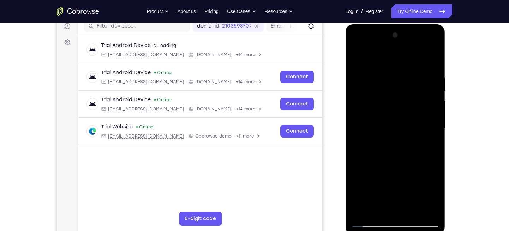
drag, startPoint x: 427, startPoint y: 73, endPoint x: 370, endPoint y: 84, distance: 57.8
click at [370, 84] on div at bounding box center [395, 129] width 89 height 198
click at [396, 71] on div at bounding box center [395, 129] width 89 height 198
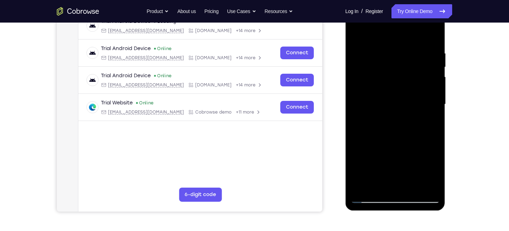
click at [427, 60] on div at bounding box center [395, 105] width 89 height 198
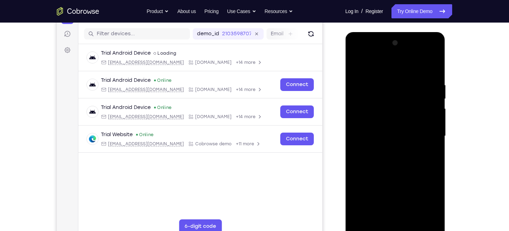
scroll to position [94, 0]
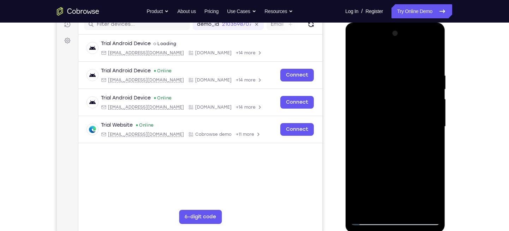
click at [429, 99] on div at bounding box center [395, 127] width 89 height 198
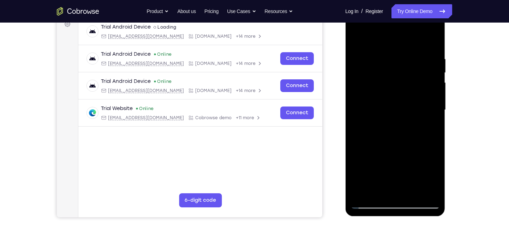
click at [431, 41] on div at bounding box center [395, 110] width 89 height 198
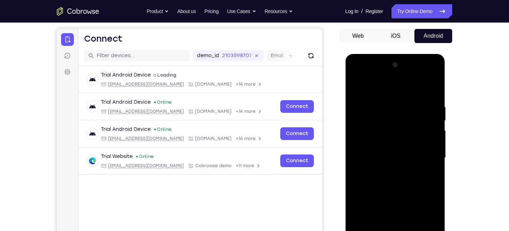
scroll to position [62, 0]
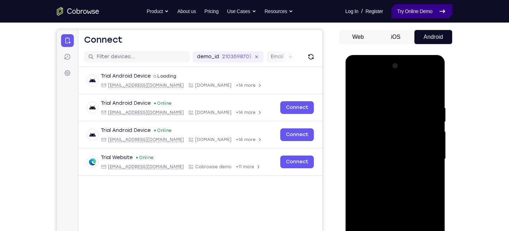
click at [403, 15] on link "Try Online Demo" at bounding box center [421, 11] width 61 height 14
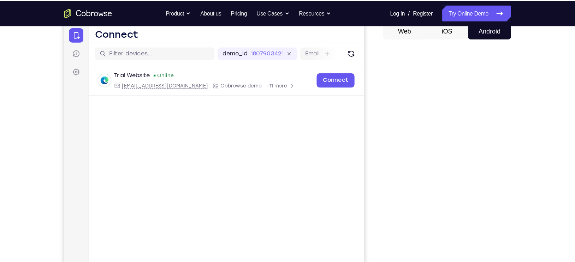
scroll to position [72, 0]
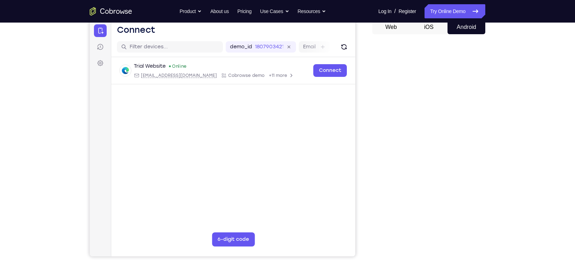
drag, startPoint x: 492, startPoint y: 1, endPoint x: 367, endPoint y: 111, distance: 166.1
click at [367, 111] on div "Your Support Agent Your Customer Web iOS Android" at bounding box center [287, 126] width 395 height 261
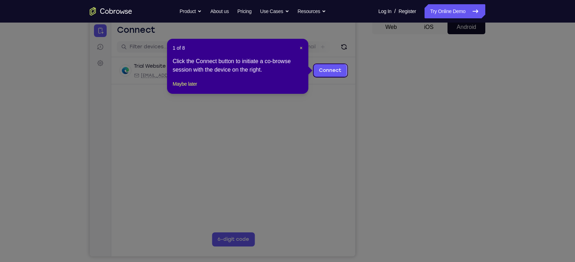
click at [298, 44] on header "1 of 8 ×" at bounding box center [238, 47] width 130 height 7
click at [300, 47] on span "×" at bounding box center [300, 48] width 3 height 6
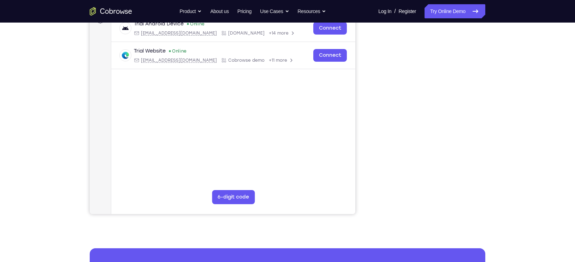
scroll to position [114, 0]
drag, startPoint x: 401, startPoint y: 147, endPoint x: 371, endPoint y: 134, distance: 32.9
click at [371, 134] on div "Your Support Agent Your Customer Web iOS Android" at bounding box center [287, 84] width 395 height 261
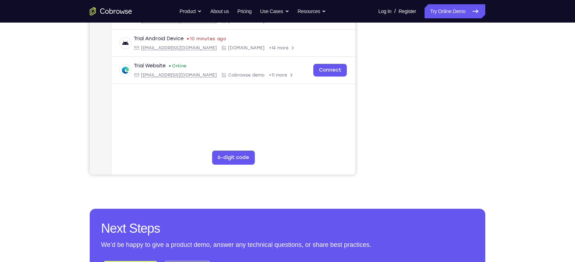
scroll to position [161, 0]
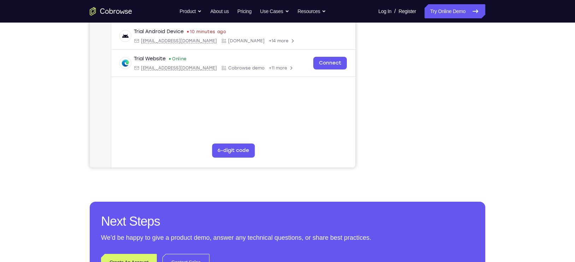
drag, startPoint x: 480, startPoint y: 131, endPoint x: 491, endPoint y: 111, distance: 22.5
click at [491, 111] on div "Your Support Agent Your Customer Web iOS Android Next Steps We’d be happy to gi…" at bounding box center [287, 95] width 452 height 466
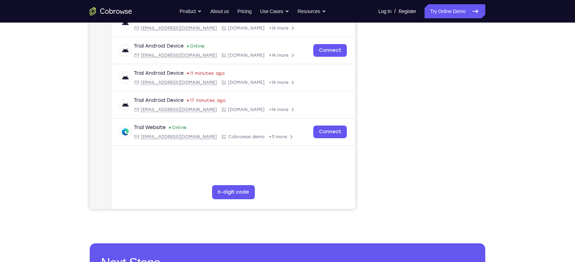
scroll to position [120, 0]
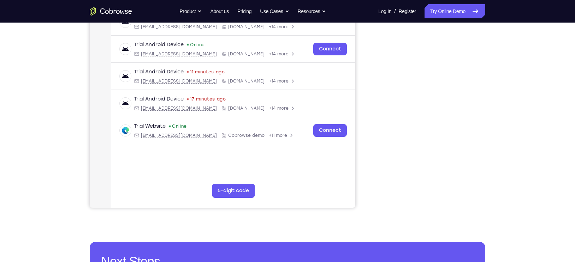
drag, startPoint x: 567, startPoint y: 34, endPoint x: 367, endPoint y: 58, distance: 201.6
click at [367, 58] on div "Your Support Agent Your Customer Web iOS Android" at bounding box center [287, 77] width 395 height 261
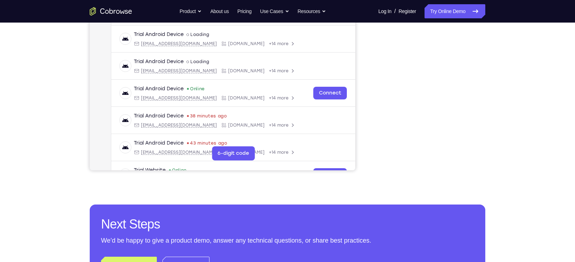
scroll to position [172, 0]
